Goal: Check status: Check status

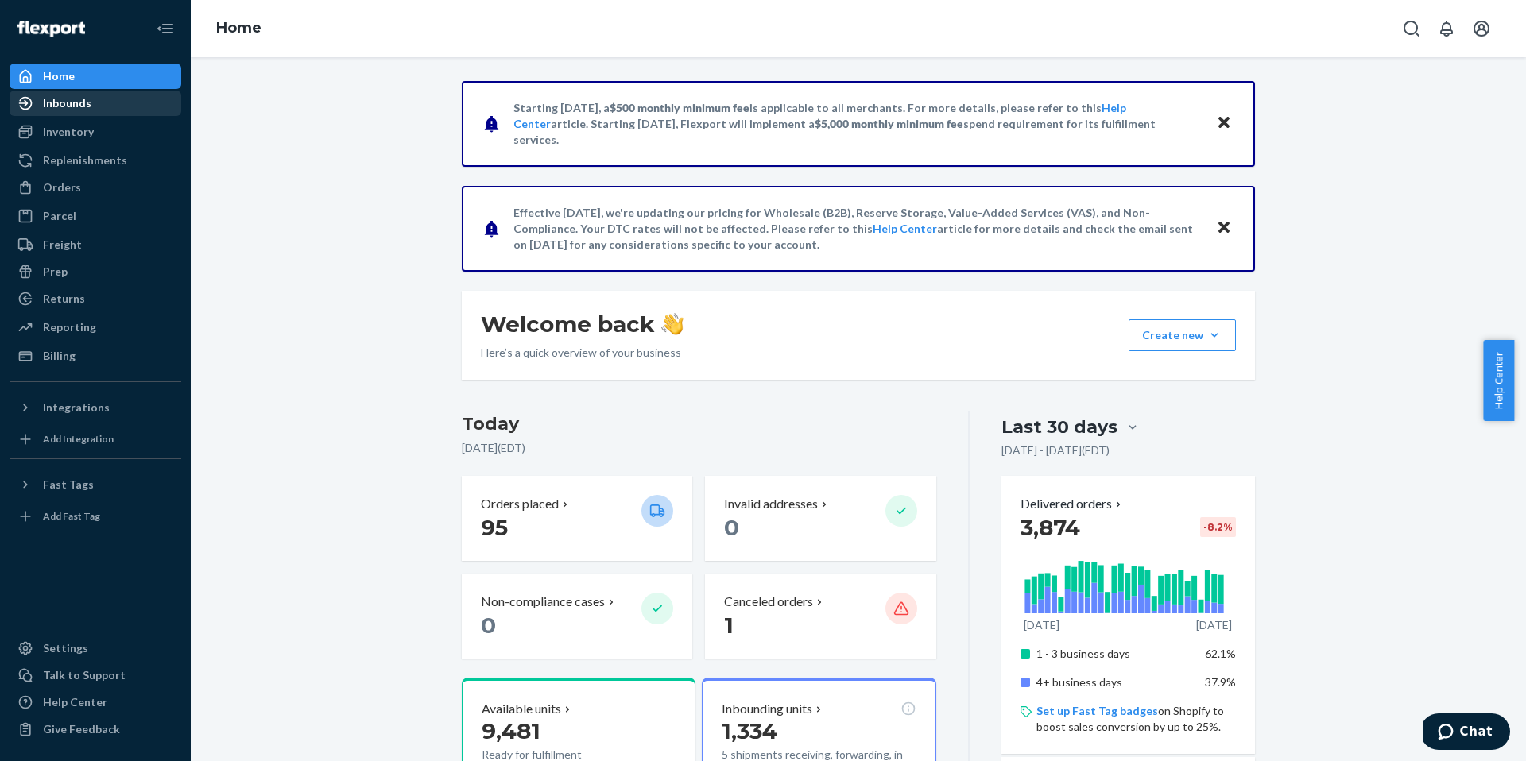
click at [109, 109] on div "Inbounds" at bounding box center [95, 103] width 169 height 22
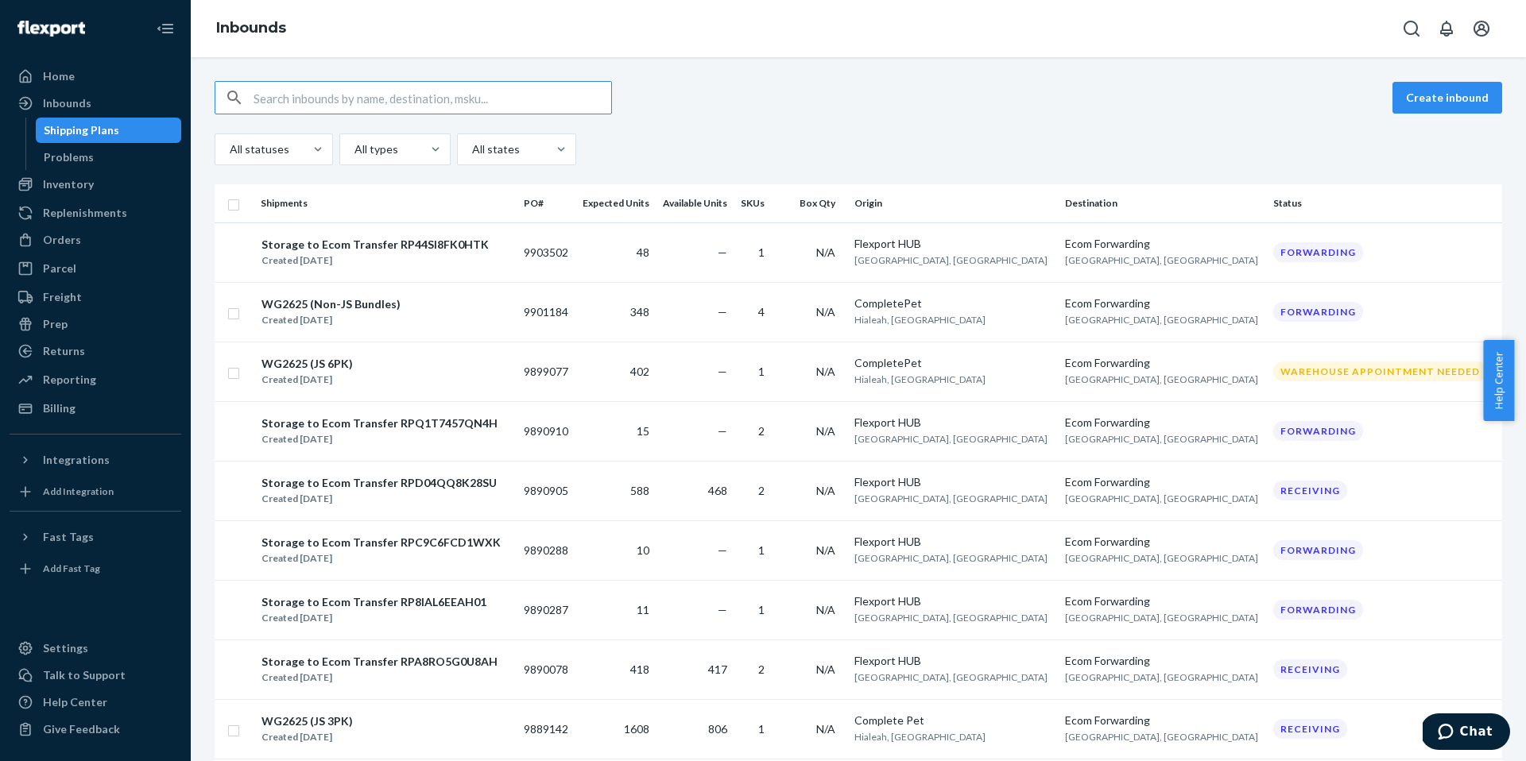
click at [329, 94] on input "text" at bounding box center [433, 98] width 358 height 32
paste input "9903502"
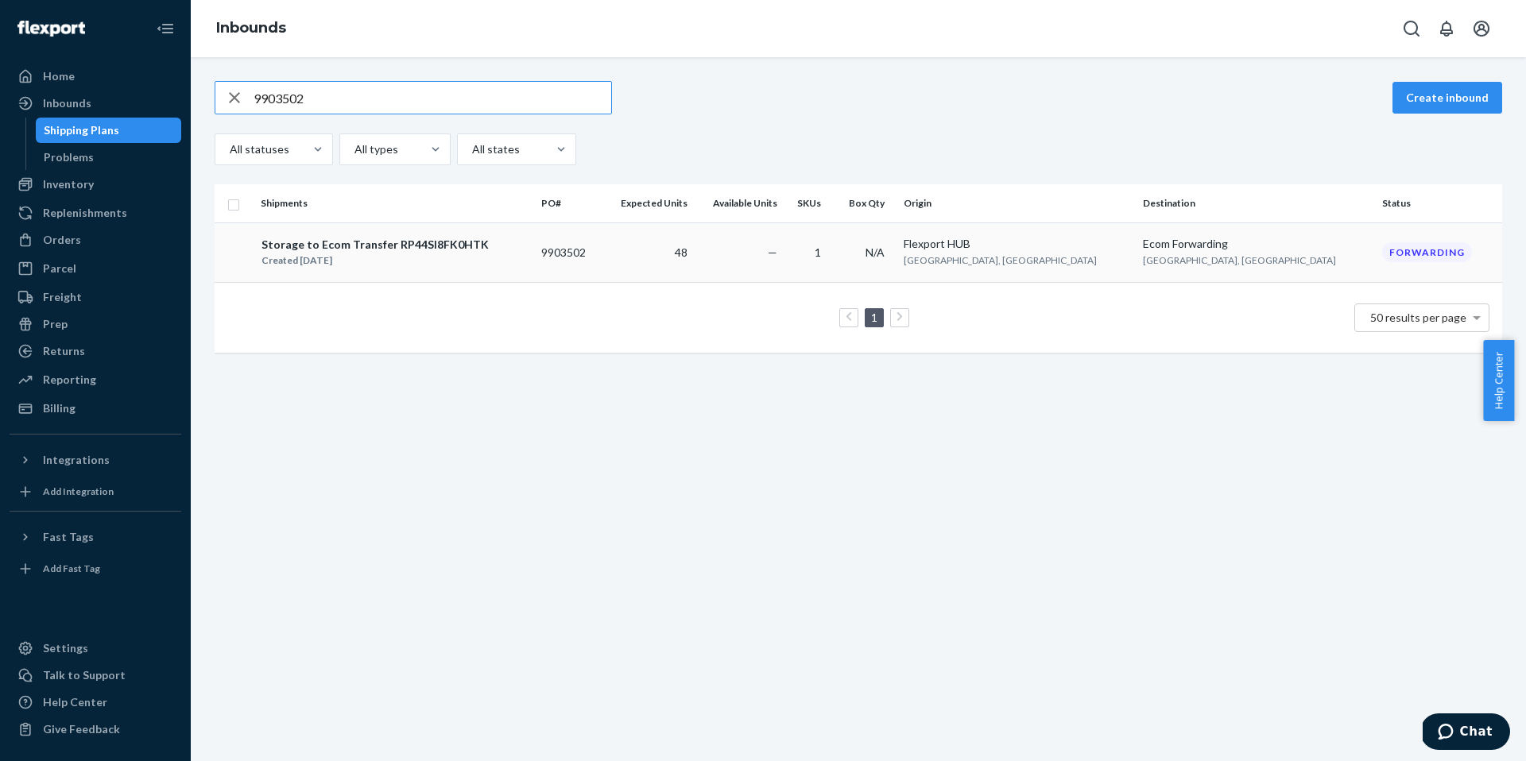
type input "9903502"
click at [529, 250] on div "Storage to Ecom Transfer RP44SI8FK0HTK Created [DATE]" at bounding box center [395, 252] width 268 height 33
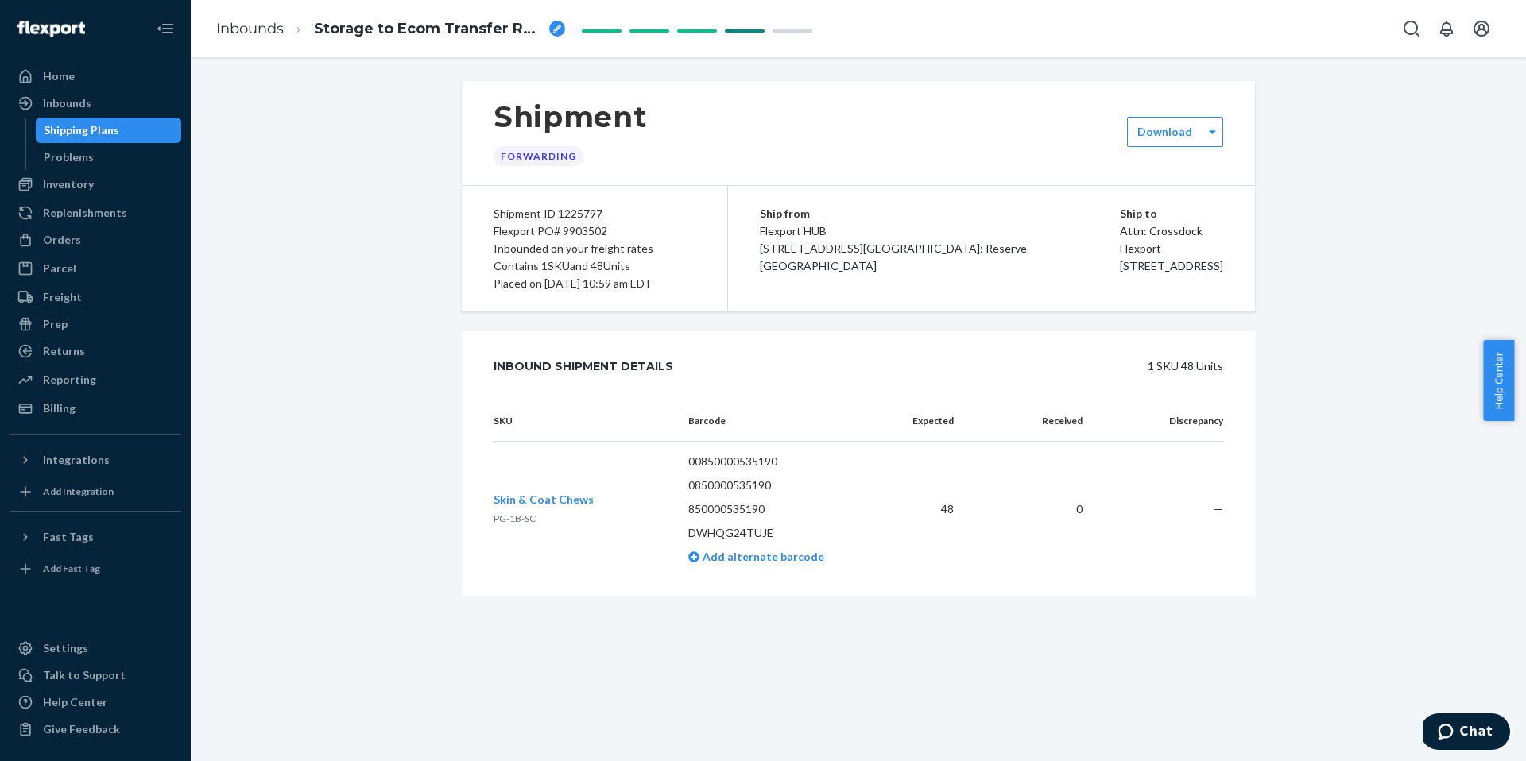
click at [525, 518] on span "PG-1B-SC" at bounding box center [515, 519] width 42 height 12
copy span "PG-1B-SC"
click at [591, 230] on div "Flexport PO# 9903502" at bounding box center [595, 231] width 202 height 17
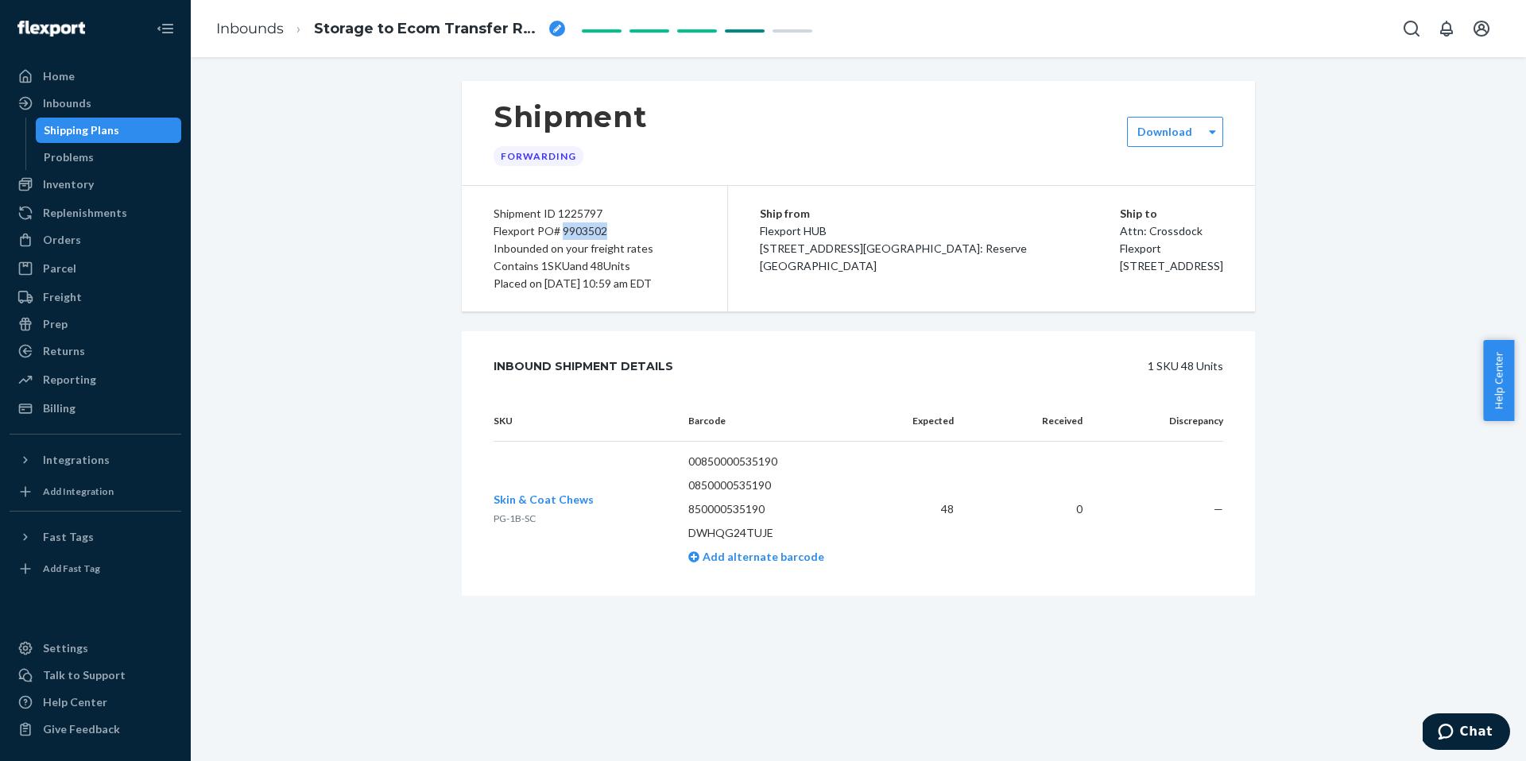
click at [591, 230] on div "Flexport PO# 9903502" at bounding box center [595, 231] width 202 height 17
copy div "9903502"
click at [1481, 22] on icon "Open account menu" at bounding box center [1481, 28] width 19 height 19
click at [1385, 158] on div "Log out" at bounding box center [1444, 170] width 119 height 29
